Goal: Register for event/course

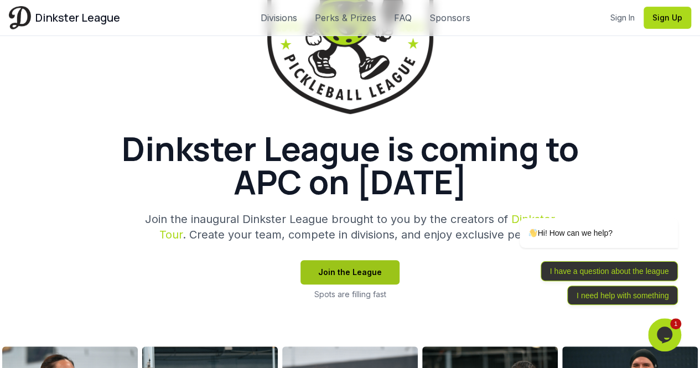
click at [350, 270] on button "Join the League" at bounding box center [349, 272] width 99 height 24
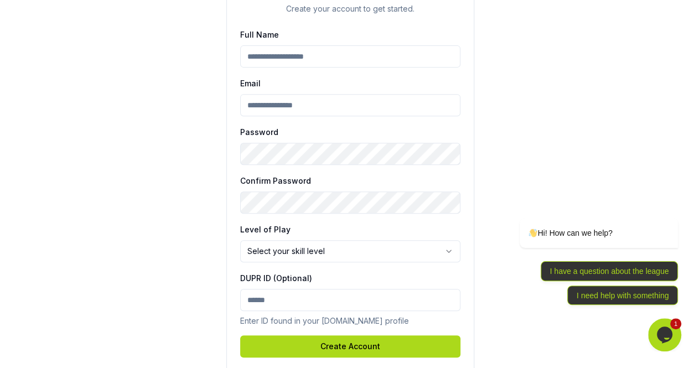
scroll to position [236, 0]
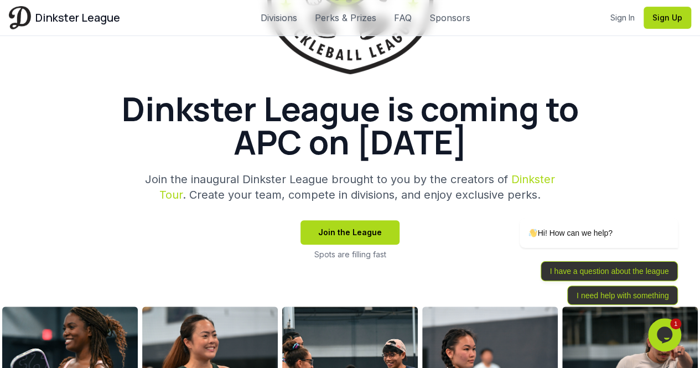
scroll to position [257, 0]
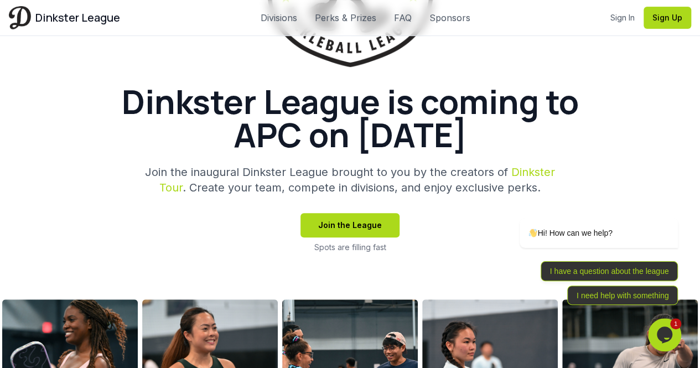
drag, startPoint x: 133, startPoint y: 140, endPoint x: 201, endPoint y: 127, distance: 69.4
click at [201, 127] on h1 "Dinkster League is coming to APC on [DATE]" at bounding box center [350, 118] width 531 height 66
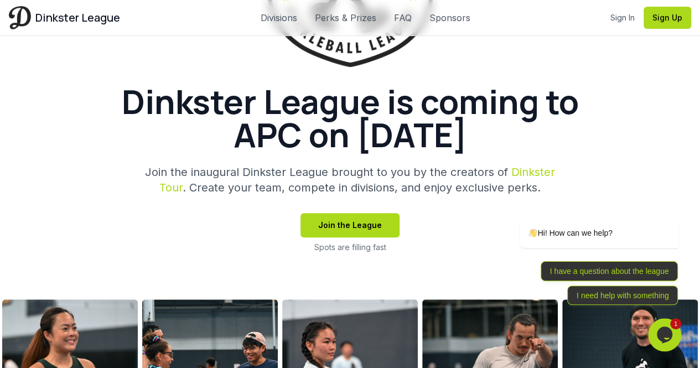
click at [201, 127] on h1 "Dinkster League is coming to APC on [DATE]" at bounding box center [350, 118] width 531 height 66
click at [186, 132] on h1 "Dinkster League is coming to APC on [DATE]" at bounding box center [350, 118] width 531 height 66
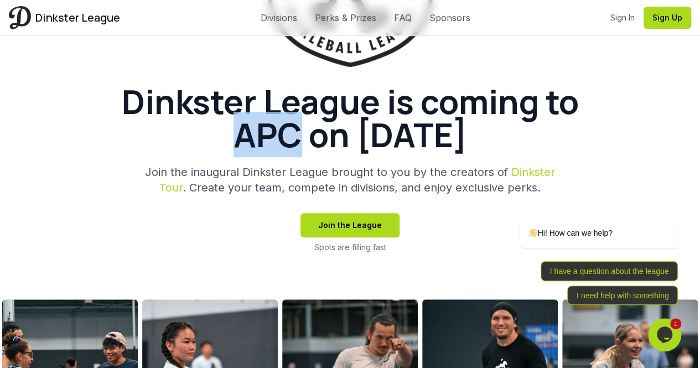
drag, startPoint x: 137, startPoint y: 131, endPoint x: 187, endPoint y: 140, distance: 51.1
click at [187, 140] on h1 "Dinkster League is coming to APC on [DATE]" at bounding box center [350, 118] width 531 height 66
copy h1 "APC"
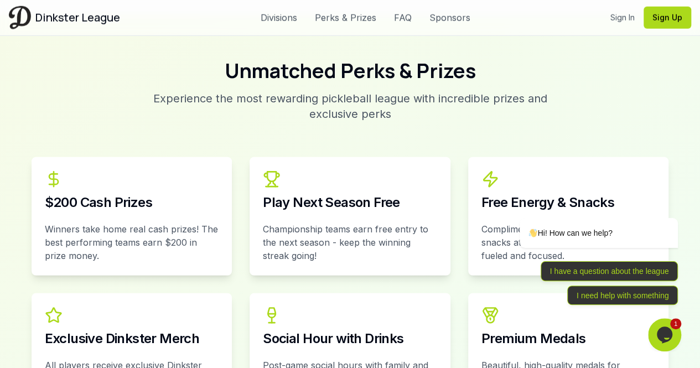
scroll to position [1449, 0]
